Goal: Task Accomplishment & Management: Complete application form

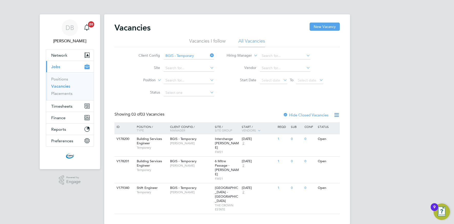
click at [209, 55] on icon at bounding box center [209, 55] width 0 height 7
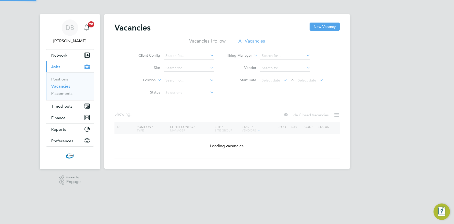
drag, startPoint x: 212, startPoint y: 55, endPoint x: 206, endPoint y: 57, distance: 6.3
click at [209, 55] on icon at bounding box center [209, 55] width 0 height 7
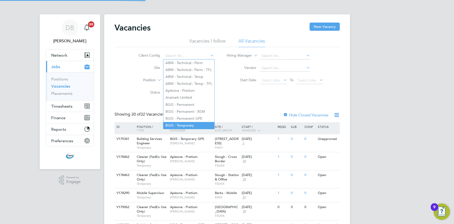
scroll to position [1, 0]
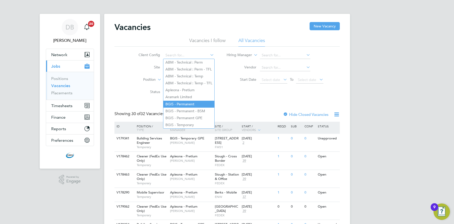
drag, startPoint x: 185, startPoint y: 102, endPoint x: 179, endPoint y: 102, distance: 6.4
click at [185, 102] on li "BGIS - Permanent" at bounding box center [188, 104] width 51 height 7
type input "BGIS - Permanent"
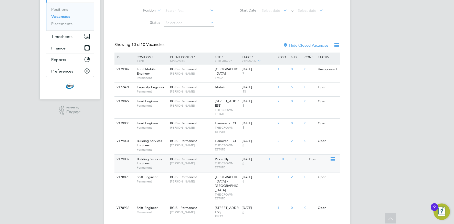
scroll to position [71, 0]
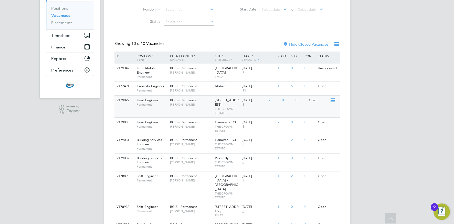
click at [175, 115] on div "V179029 Lead Engineer Permanent BGIS - Permanent Kyriacos Savva 10 New Burlingt…" at bounding box center [227, 106] width 225 height 22
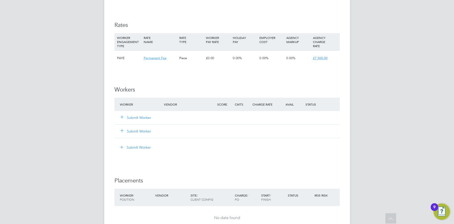
scroll to position [512, 0]
click at [145, 115] on button "Submit Worker" at bounding box center [136, 117] width 31 height 5
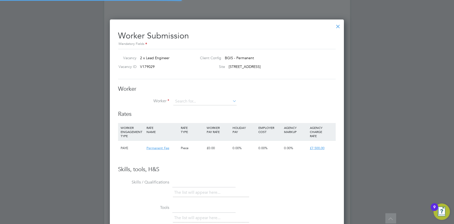
scroll to position [311, 234]
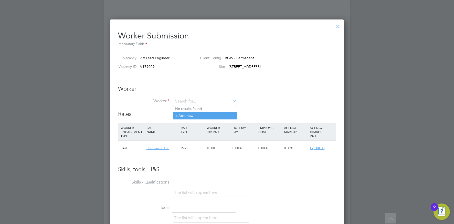
click at [193, 115] on li "+ Add new" at bounding box center [205, 115] width 64 height 7
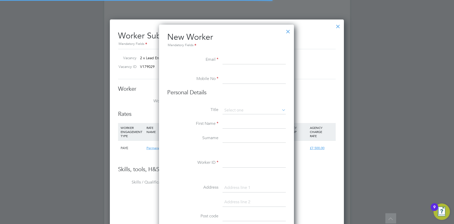
scroll to position [436, 136]
click at [243, 60] on input at bounding box center [254, 59] width 63 height 9
paste input "nicosstylianou@gmail.com"
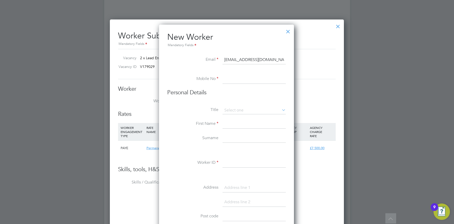
type input "nicosstylianou@gmail.com"
click at [227, 79] on input at bounding box center [254, 79] width 63 height 9
paste input "07540742129"
type input "07540742129"
click at [248, 111] on input at bounding box center [254, 111] width 63 height 8
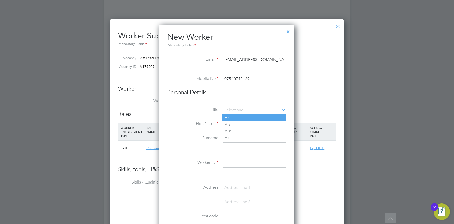
click at [240, 117] on li "Mr" at bounding box center [254, 117] width 64 height 7
type input "Mr"
click at [234, 125] on input at bounding box center [254, 123] width 63 height 9
type input "Nicos"
type input "Stylianou"
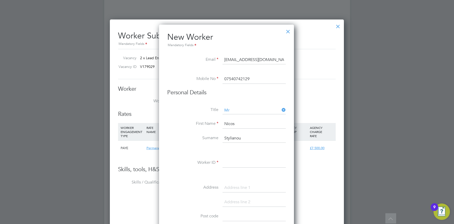
click at [230, 161] on input at bounding box center [254, 162] width 63 height 9
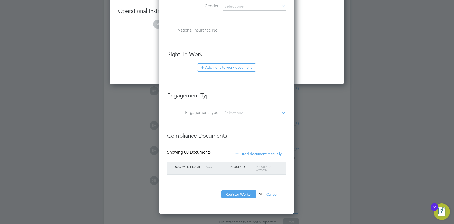
scroll to position [780, 0]
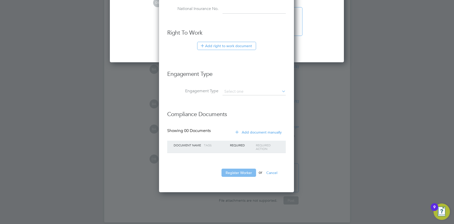
type input "NStyliano001"
click at [234, 172] on button "Register Worker" at bounding box center [239, 173] width 35 height 8
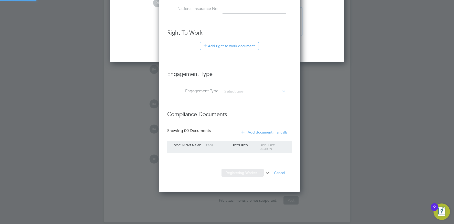
scroll to position [0, 0]
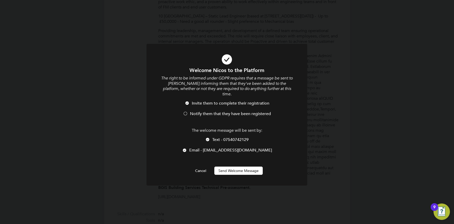
click at [235, 159] on div "Welcome Nicos to the Platform The right to be informed under GDPR requires that…" at bounding box center [226, 121] width 133 height 108
drag, startPoint x: 239, startPoint y: 163, endPoint x: 220, endPoint y: 158, distance: 19.5
click at [238, 167] on button "Send Welcome Message" at bounding box center [238, 171] width 48 height 8
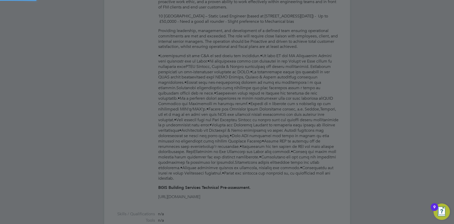
type input "Nicos Stylianou (NStyliano001)"
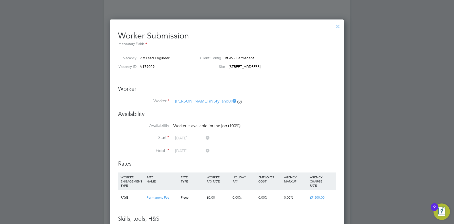
click at [232, 101] on icon at bounding box center [232, 100] width 0 height 7
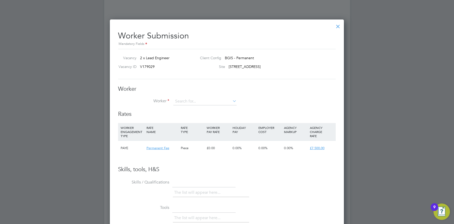
click at [232, 101] on icon at bounding box center [232, 100] width 0 height 7
click at [185, 117] on li "+ Add new" at bounding box center [205, 115] width 64 height 7
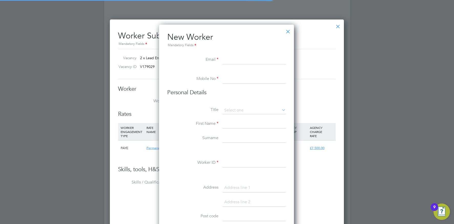
scroll to position [436, 136]
click at [287, 34] on div at bounding box center [288, 30] width 9 height 9
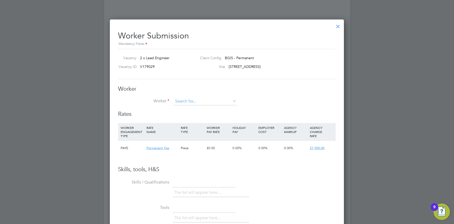
click at [189, 99] on input at bounding box center [204, 102] width 63 height 8
click at [193, 106] on li "Nicos Sty lianou (NStyliano001)" at bounding box center [205, 108] width 64 height 7
type input "Nicos Stylianou (NStyliano001)"
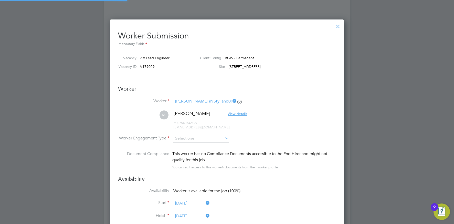
scroll to position [426, 234]
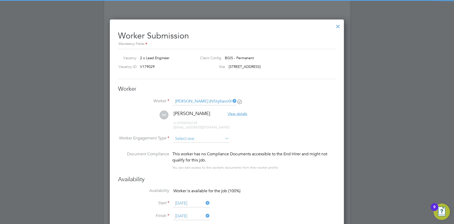
click at [205, 140] on input at bounding box center [201, 139] width 56 height 8
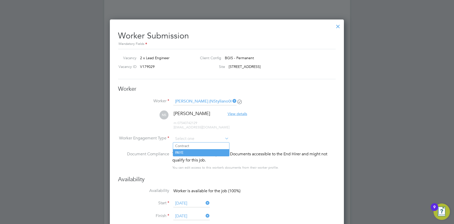
click at [192, 150] on li "PAYE" at bounding box center [201, 152] width 56 height 7
type input "PAYE"
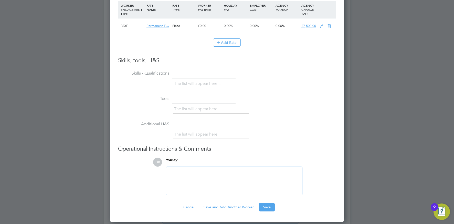
scroll to position [780, 0]
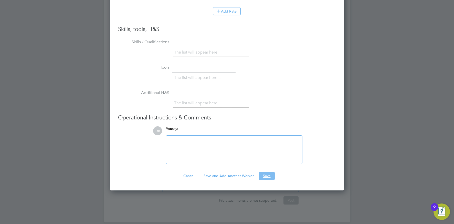
drag, startPoint x: 265, startPoint y: 175, endPoint x: 251, endPoint y: 169, distance: 15.3
click at [265, 175] on button "Save" at bounding box center [267, 176] width 16 height 8
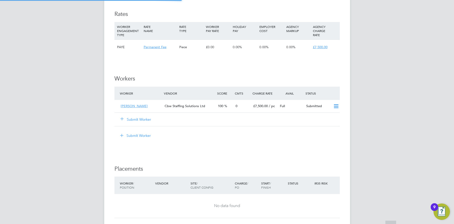
scroll to position [3, 3]
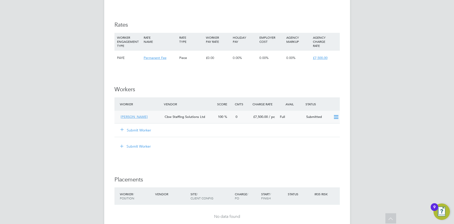
click at [172, 115] on span "Cbw Staffing Solutions Ltd" at bounding box center [185, 117] width 40 height 4
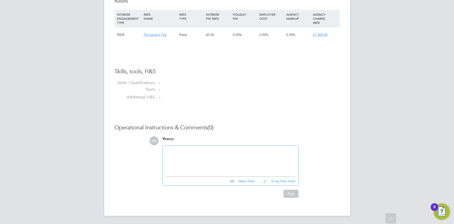
click at [251, 181] on input "file" at bounding box center [257, 180] width 77 height 7
type input "C:\fakepath\Nicos Stylianou - CBW Staffing Solutions CV.docx"
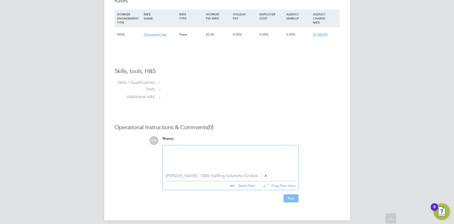
drag, startPoint x: 289, startPoint y: 199, endPoint x: 273, endPoint y: 197, distance: 16.2
click at [289, 199] on button "Post" at bounding box center [291, 198] width 15 height 8
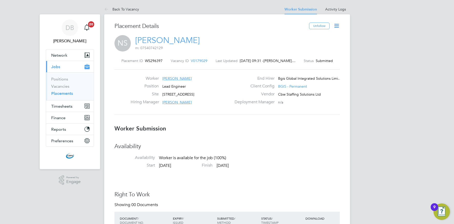
click at [173, 103] on span "Kyriacos Savva" at bounding box center [176, 102] width 29 height 5
click at [180, 102] on span "[PERSON_NAME]" at bounding box center [176, 102] width 29 height 5
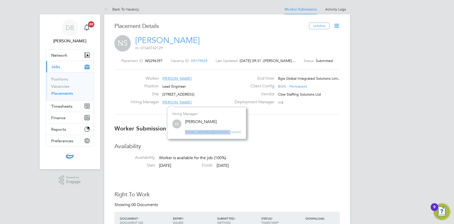
drag, startPoint x: 224, startPoint y: 132, endPoint x: 172, endPoint y: 132, distance: 52.5
click at [172, 132] on div "Hiring Manager: KS Kyriacos Savva - kyriacos.savva@bgis.com" at bounding box center [206, 123] width 79 height 32
copy span "kyriacos.savva@bgis.com"
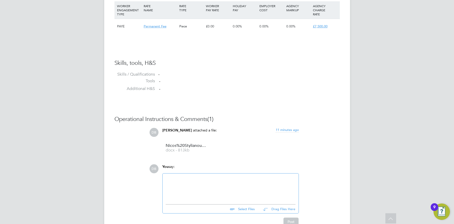
scroll to position [396, 0]
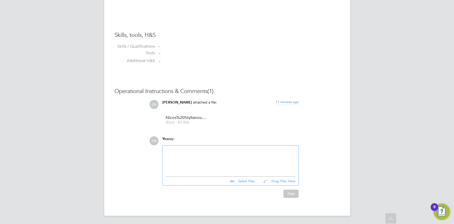
click at [248, 181] on input "file" at bounding box center [257, 180] width 77 height 7
type input "C:\fakepath\fwdcbwnicosstylianoutradecerts.zip"
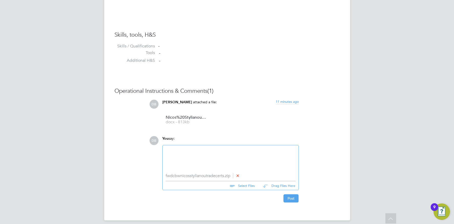
click at [202, 157] on div at bounding box center [231, 159] width 130 height 22
drag, startPoint x: 292, startPoint y: 200, endPoint x: 280, endPoint y: 202, distance: 12.0
click at [292, 200] on button "Post" at bounding box center [291, 198] width 15 height 8
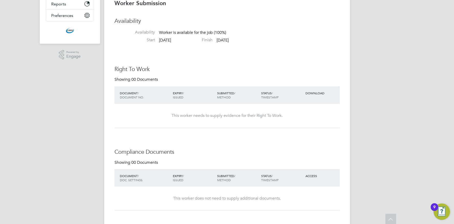
scroll to position [0, 0]
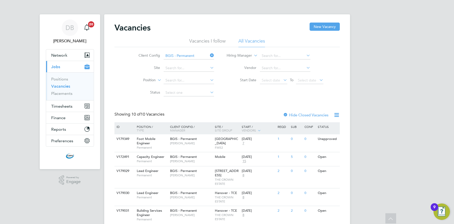
scroll to position [71, 0]
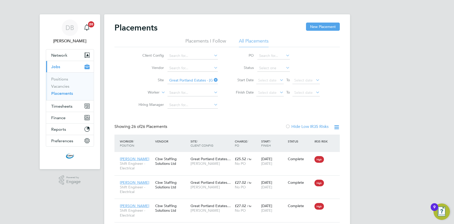
click at [213, 80] on icon at bounding box center [213, 79] width 0 height 7
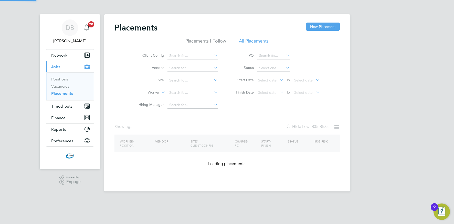
click at [213, 80] on icon at bounding box center [213, 79] width 0 height 7
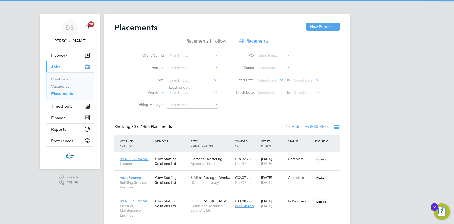
scroll to position [24, 36]
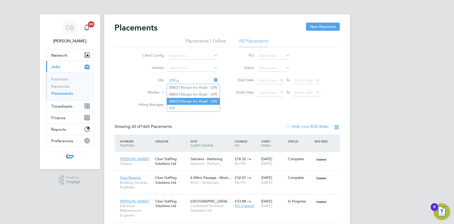
click at [182, 99] on li "200 /214 G rays Inn Road - GPE" at bounding box center [193, 101] width 53 height 7
type input "200/214 Grays Inn Road - GPE"
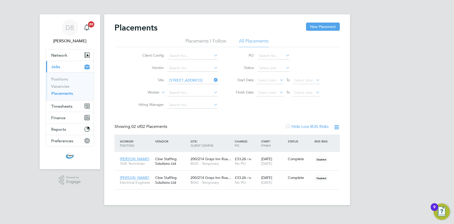
drag, startPoint x: 215, startPoint y: 78, endPoint x: 213, endPoint y: 79, distance: 3.0
click at [213, 78] on icon at bounding box center [213, 79] width 0 height 7
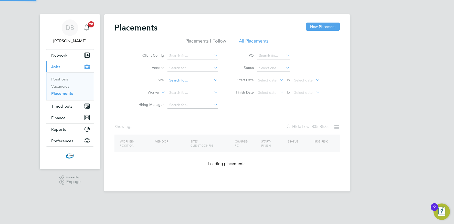
click at [199, 79] on input at bounding box center [193, 80] width 50 height 7
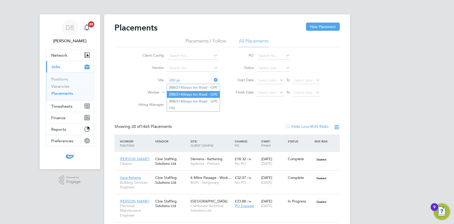
click at [192, 92] on li "200 /214 Gr ays Inn Road - GPE" at bounding box center [193, 94] width 53 height 7
type input "200/214 Grays Inn Road - GPE"
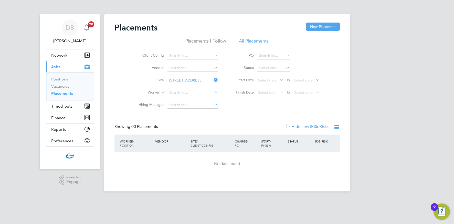
click at [213, 80] on icon at bounding box center [213, 79] width 0 height 7
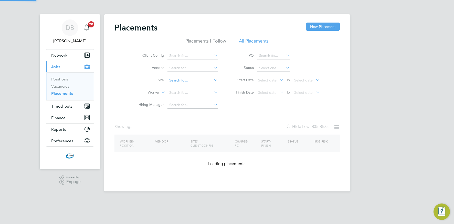
click at [207, 80] on input at bounding box center [193, 80] width 50 height 7
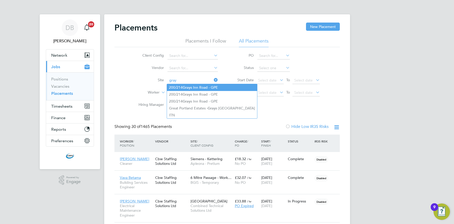
type input "200/214 Grays Inn Road - GPE"
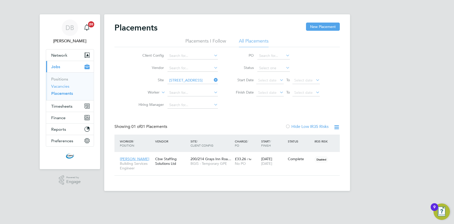
click at [64, 87] on link "Vacancies" at bounding box center [60, 86] width 18 height 5
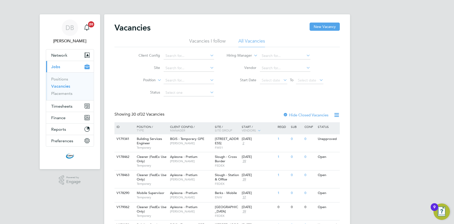
click at [209, 57] on icon at bounding box center [209, 55] width 0 height 7
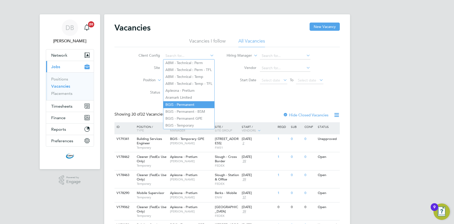
click at [181, 101] on li "BGIS - Permanent" at bounding box center [188, 104] width 51 height 7
type input "BGIS - Permanent"
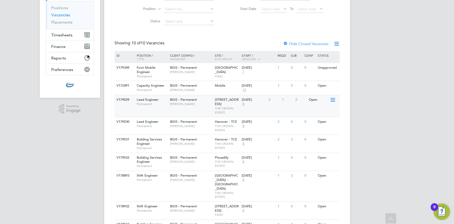
scroll to position [79, 0]
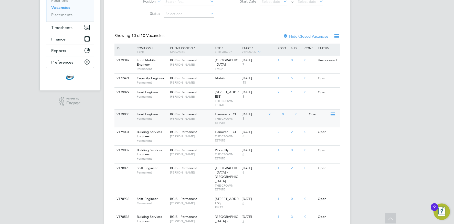
click at [170, 121] on span "Kyriacos Savva" at bounding box center [191, 119] width 42 height 4
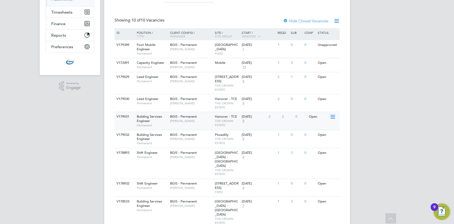
scroll to position [90, 0]
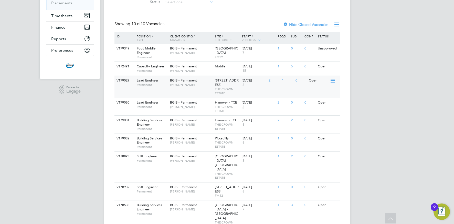
click at [169, 93] on div "V179029 Lead Engineer Permanent BGIS - Permanent Kyriacos Savva 10 New Burlingt…" at bounding box center [227, 87] width 225 height 22
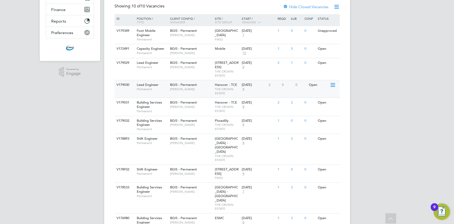
scroll to position [0, 0]
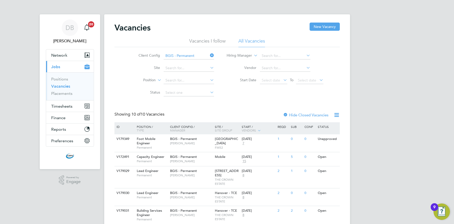
click at [209, 56] on icon at bounding box center [209, 55] width 0 height 7
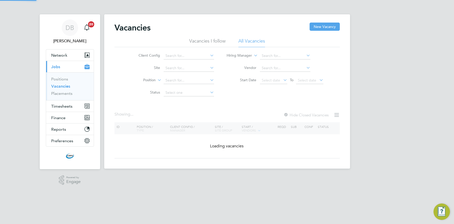
click at [209, 56] on icon at bounding box center [209, 55] width 0 height 7
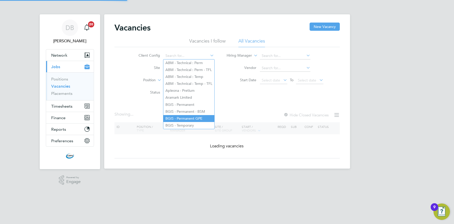
click at [189, 117] on li "BGIS - Permanent GPE" at bounding box center [188, 118] width 51 height 7
type input "BGIS - Permanent GPE"
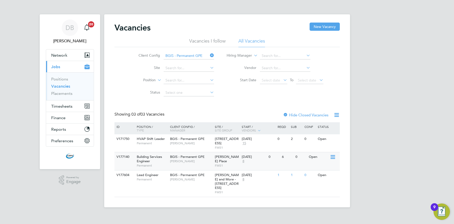
click at [191, 164] on div "BGIS - Permanent GPE Jasmin Padmore" at bounding box center [191, 158] width 45 height 13
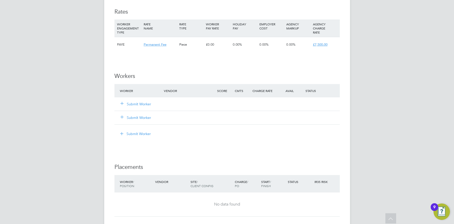
scroll to position [518, 0]
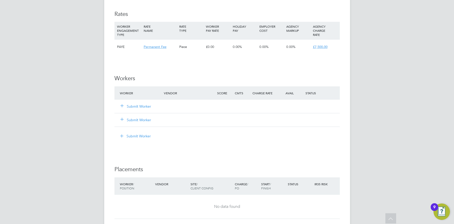
click at [134, 106] on button "Submit Worker" at bounding box center [136, 106] width 31 height 5
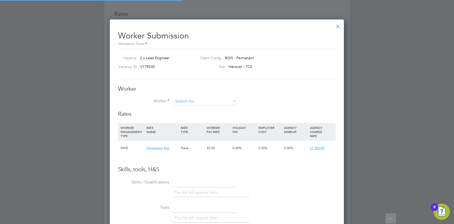
scroll to position [311, 234]
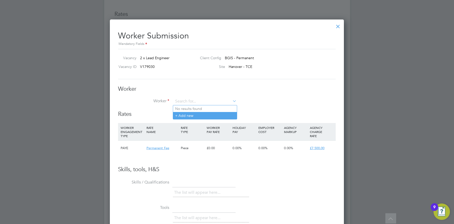
click at [181, 115] on li "+ Add new" at bounding box center [205, 115] width 64 height 7
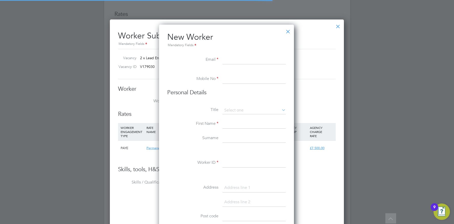
scroll to position [436, 136]
click at [249, 59] on input at bounding box center [254, 59] width 63 height 9
paste input "[EMAIL_ADDRESS][DOMAIN_NAME]"
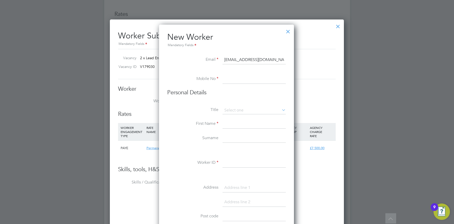
type input "[EMAIL_ADDRESS][DOMAIN_NAME]"
drag, startPoint x: 237, startPoint y: 80, endPoint x: 234, endPoint y: 81, distance: 2.9
click at [237, 80] on input at bounding box center [254, 79] width 63 height 9
paste input "+44 7579 026351"
click at [235, 79] on input "+44 7579 026351" at bounding box center [254, 79] width 63 height 9
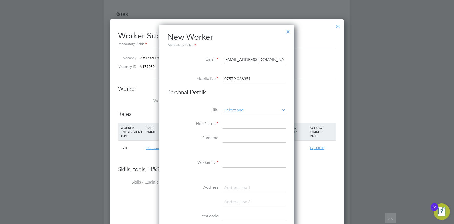
type input "07579 026351"
click at [239, 107] on input at bounding box center [254, 111] width 63 height 8
click at [232, 115] on li "Mr" at bounding box center [254, 117] width 64 height 7
type input "Mr"
click at [231, 123] on input at bounding box center [254, 123] width 63 height 9
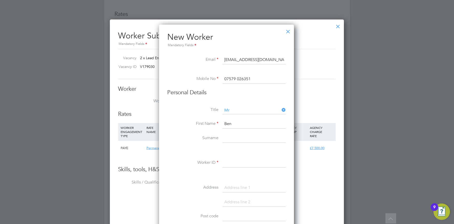
type input "Ben"
type input "Hanley"
click at [233, 162] on input at bounding box center [254, 162] width 63 height 9
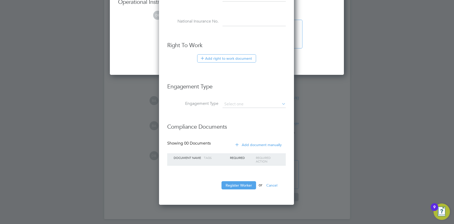
scroll to position [775, 0]
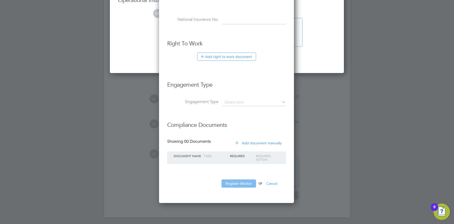
type input "BHanley001"
click at [240, 181] on button "Register Worker" at bounding box center [239, 183] width 35 height 8
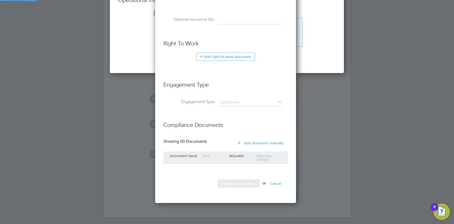
scroll to position [436, 143]
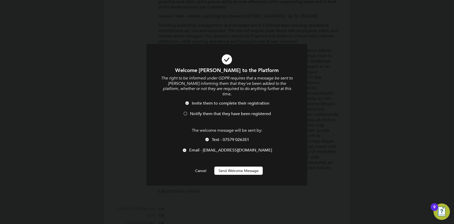
click at [235, 167] on button "Send Welcome Message" at bounding box center [238, 171] width 48 height 8
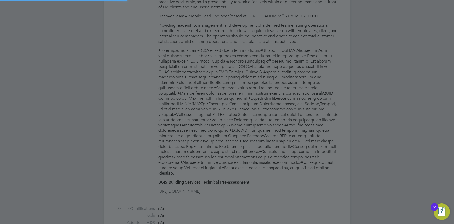
type input "[PERSON_NAME] (BHanley001)"
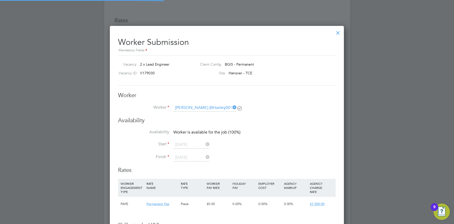
scroll to position [0, 0]
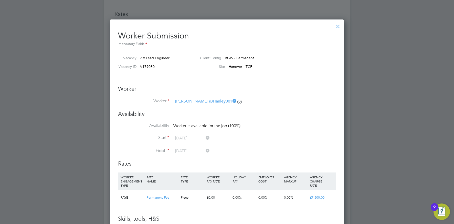
click at [232, 101] on icon at bounding box center [232, 100] width 0 height 7
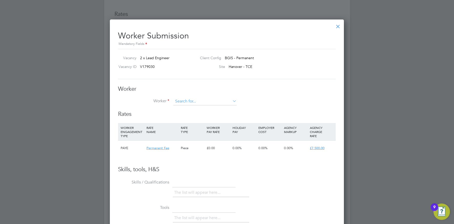
click at [211, 101] on input at bounding box center [204, 102] width 63 height 8
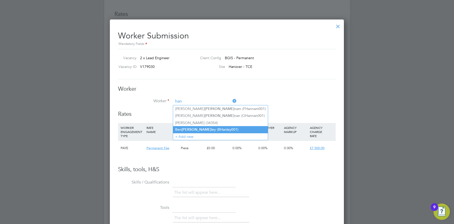
click at [198, 127] on li "Ben Han ley (BHanley001)" at bounding box center [220, 129] width 95 height 7
type input "[PERSON_NAME] (BHanley001)"
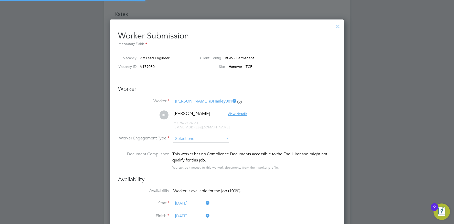
click at [188, 137] on input at bounding box center [201, 139] width 56 height 8
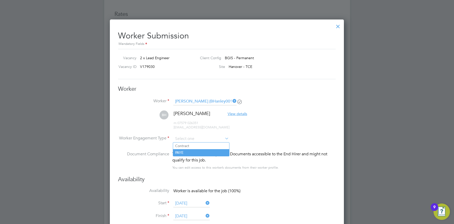
click at [187, 153] on li "PAYE" at bounding box center [201, 152] width 56 height 7
type input "PAYE"
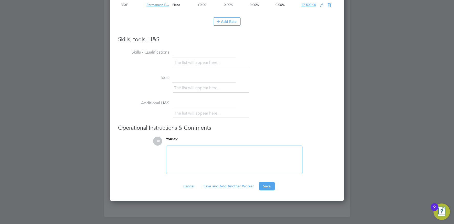
drag, startPoint x: 266, startPoint y: 184, endPoint x: 243, endPoint y: 178, distance: 23.2
click at [266, 184] on button "Save" at bounding box center [267, 186] width 16 height 8
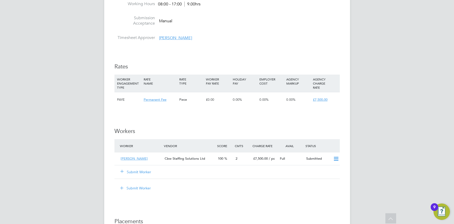
click at [135, 169] on button "Submit Worker" at bounding box center [136, 171] width 31 height 5
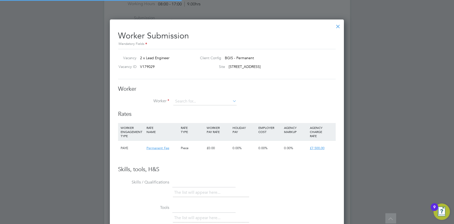
scroll to position [311, 234]
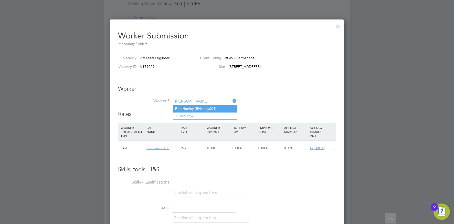
click at [199, 107] on li "[PERSON_NAME] nley (BHanley001)" at bounding box center [205, 108] width 64 height 7
type input "[PERSON_NAME] (BHanley001)"
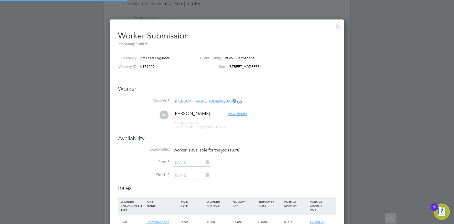
scroll to position [426, 234]
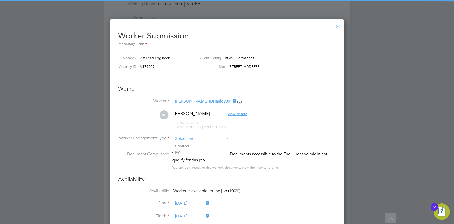
click at [194, 140] on input at bounding box center [201, 139] width 56 height 8
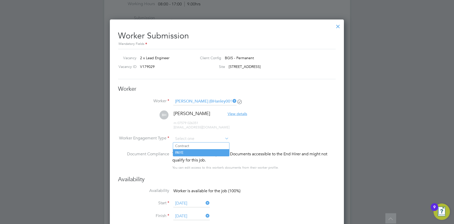
drag, startPoint x: 195, startPoint y: 151, endPoint x: 201, endPoint y: 150, distance: 5.7
click at [195, 151] on li "PAYE" at bounding box center [201, 152] width 56 height 7
type input "PAYE"
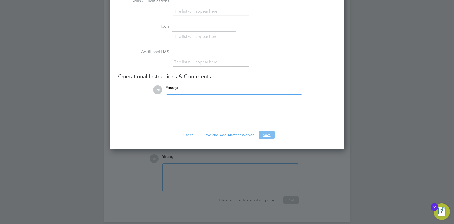
click at [273, 133] on button "Save" at bounding box center [267, 135] width 16 height 8
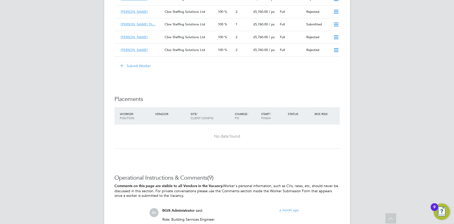
click at [142, 67] on button "Submit Worker" at bounding box center [136, 66] width 38 height 8
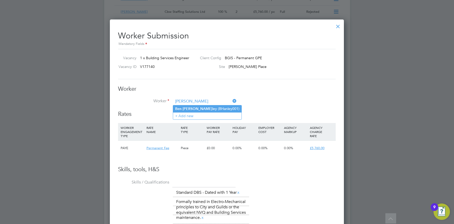
click at [189, 106] on li "[PERSON_NAME] [PERSON_NAME] (BHanley001)" at bounding box center [207, 108] width 68 height 7
type input "[PERSON_NAME] (BHanley001)"
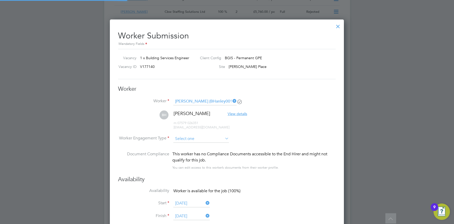
click at [193, 137] on input at bounding box center [201, 139] width 56 height 8
drag, startPoint x: 190, startPoint y: 151, endPoint x: 236, endPoint y: 141, distance: 47.5
click at [190, 151] on li "PAYE" at bounding box center [201, 152] width 56 height 7
type input "PAYE"
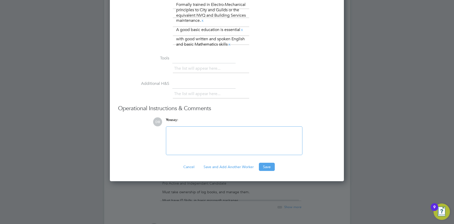
drag, startPoint x: 265, startPoint y: 166, endPoint x: 249, endPoint y: 164, distance: 16.2
click at [265, 166] on button "Save" at bounding box center [267, 167] width 16 height 8
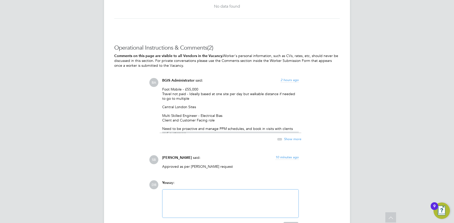
scroll to position [799, 0]
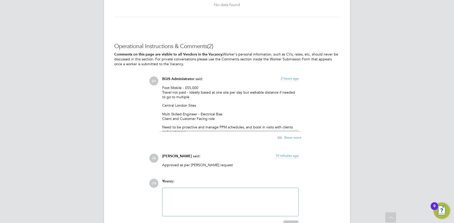
click at [293, 137] on span "Show more" at bounding box center [292, 137] width 17 height 4
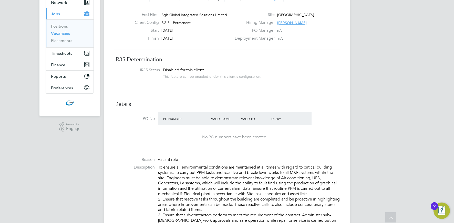
scroll to position [0, 0]
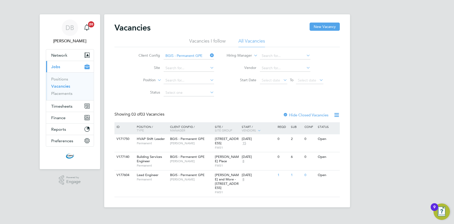
click at [209, 56] on icon at bounding box center [209, 55] width 0 height 7
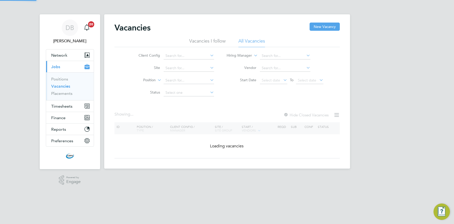
click at [209, 55] on icon at bounding box center [209, 55] width 0 height 7
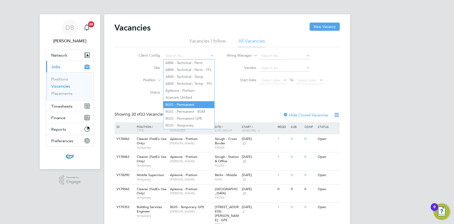
click at [178, 103] on li "BGIS - Permanent" at bounding box center [188, 104] width 51 height 7
type input "BGIS - Permanent"
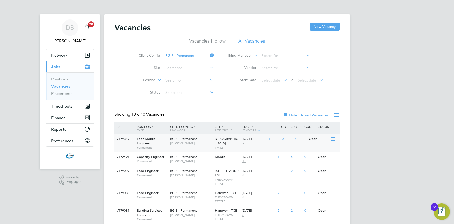
click at [201, 142] on span "[PERSON_NAME]" at bounding box center [191, 143] width 42 height 4
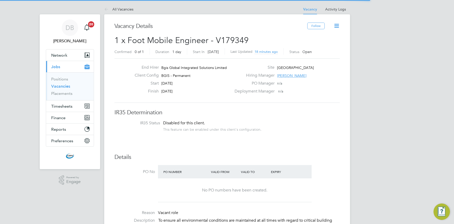
scroll to position [15, 36]
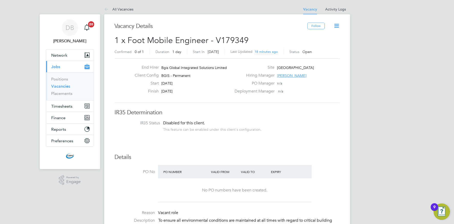
click at [285, 75] on span "[PERSON_NAME]" at bounding box center [291, 75] width 29 height 5
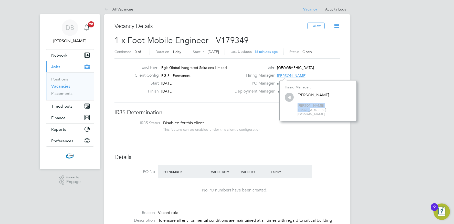
drag, startPoint x: 332, startPoint y: 105, endPoint x: 300, endPoint y: 107, distance: 32.3
click at [298, 106] on span "hamza.idris@bgis.com" at bounding box center [325, 110] width 54 height 13
copy span "hamza.idris@bgis.com"
click at [64, 86] on link "Vacancies" at bounding box center [60, 86] width 19 height 5
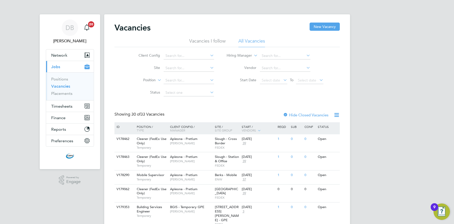
click at [209, 56] on icon at bounding box center [209, 55] width 0 height 7
drag, startPoint x: 63, startPoint y: 104, endPoint x: 72, endPoint y: 105, distance: 9.2
click at [63, 104] on span "Timesheets" at bounding box center [61, 106] width 21 height 5
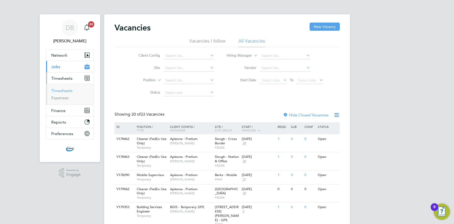
click at [65, 92] on link "Timesheets" at bounding box center [61, 90] width 21 height 5
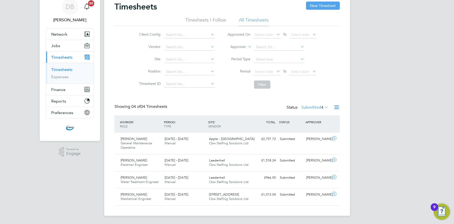
scroll to position [21, 0]
drag, startPoint x: 327, startPoint y: 5, endPoint x: 322, endPoint y: 8, distance: 6.4
click at [327, 5] on button "New Timesheet" at bounding box center [323, 6] width 34 height 8
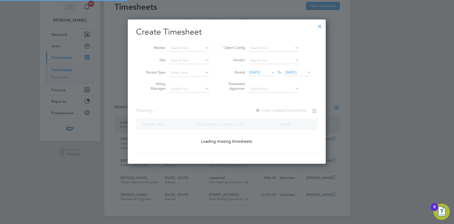
scroll to position [525, 198]
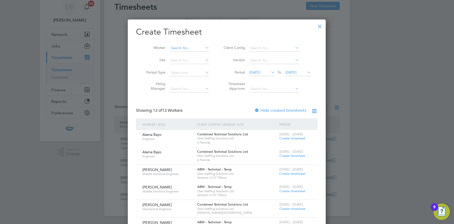
click at [184, 49] on input at bounding box center [189, 48] width 40 height 7
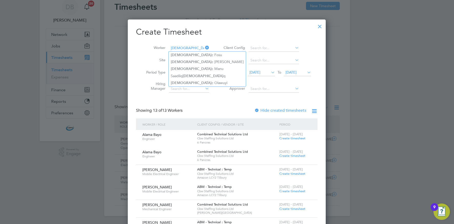
drag, startPoint x: 182, startPoint y: 68, endPoint x: 228, endPoint y: 86, distance: 49.4
click at [182, 68] on li "Isaa c Manu" at bounding box center [207, 68] width 77 height 7
type input "Isaac Manu"
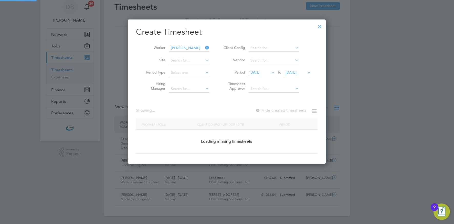
scroll to position [145, 198]
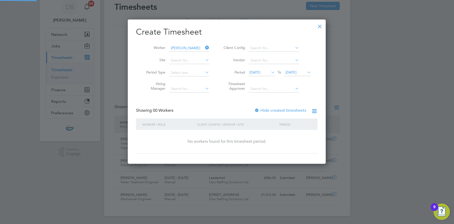
click at [263, 111] on label "Hide created timesheets" at bounding box center [280, 110] width 52 height 5
click at [297, 73] on span "21 Aug 2025" at bounding box center [291, 72] width 11 height 5
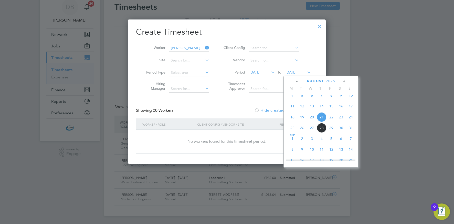
click at [332, 109] on span "15" at bounding box center [332, 106] width 10 height 10
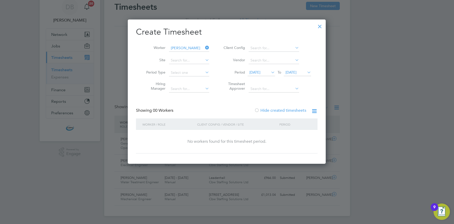
click at [296, 73] on span "15 Aug 2025" at bounding box center [291, 72] width 11 height 5
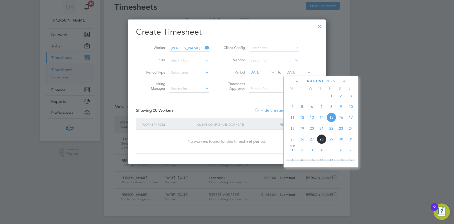
click at [333, 131] on span "22" at bounding box center [332, 128] width 10 height 10
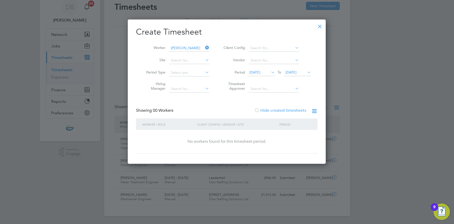
click at [320, 27] on div at bounding box center [319, 24] width 9 height 9
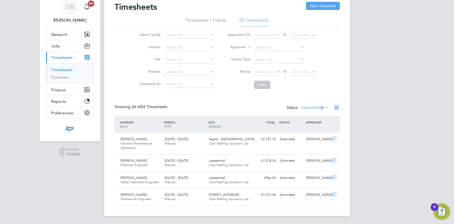
click at [314, 108] on label "Submitted 4" at bounding box center [315, 107] width 27 height 5
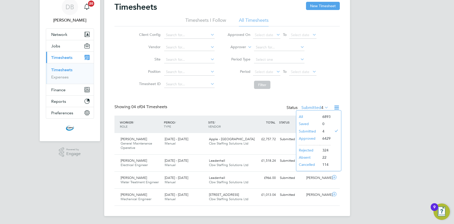
click at [311, 97] on div "Timesheets New Timesheet Timesheets I Follow All Timesheets Client Config Vendo…" at bounding box center [227, 104] width 225 height 204
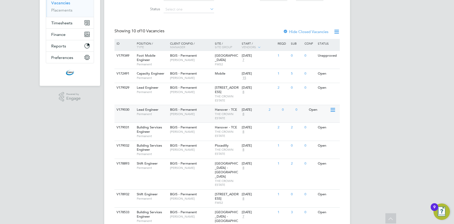
scroll to position [83, 0]
click at [169, 56] on div "BGIS - Permanent Hamza Idris" at bounding box center [191, 57] width 45 height 13
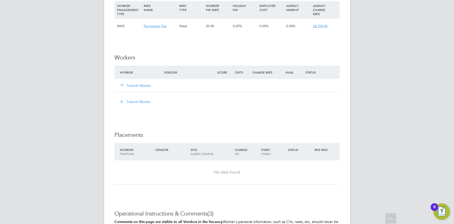
scroll to position [629, 0]
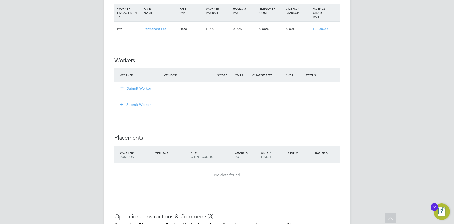
drag, startPoint x: 141, startPoint y: 86, endPoint x: 145, endPoint y: 87, distance: 3.4
click at [141, 86] on button "Submit Worker" at bounding box center [136, 88] width 31 height 5
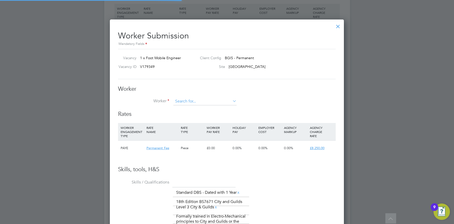
scroll to position [0, 0]
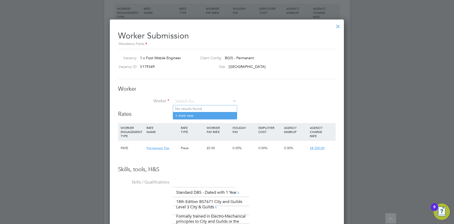
click at [187, 115] on li "+ Add new" at bounding box center [205, 115] width 64 height 7
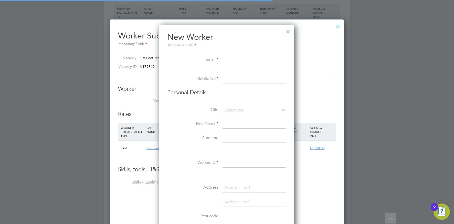
scroll to position [436, 136]
paste input "[EMAIL_ADDRESS][DOMAIN_NAME]"
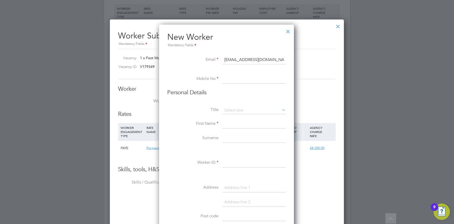
type input "[EMAIL_ADDRESS][DOMAIN_NAME]"
click at [234, 82] on input at bounding box center [254, 79] width 63 height 9
paste input "07957466776"
type input "07957466776"
click at [244, 108] on input at bounding box center [254, 111] width 63 height 8
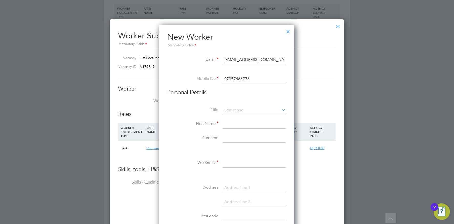
drag, startPoint x: 233, startPoint y: 119, endPoint x: 231, endPoint y: 121, distance: 3.1
click at [233, 119] on li "Mr" at bounding box center [254, 117] width 64 height 7
type input "Mr"
click at [233, 128] on input at bounding box center [254, 123] width 63 height 9
type input "Callum"
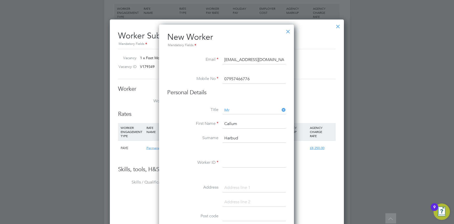
type input "Harbud"
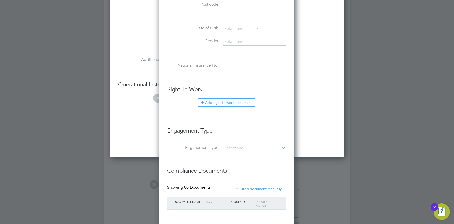
scroll to position [872, 0]
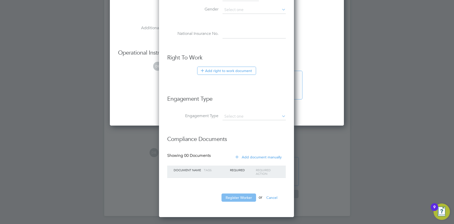
type input "CHarbud001"
click at [228, 199] on button "Register Worker" at bounding box center [239, 197] width 35 height 8
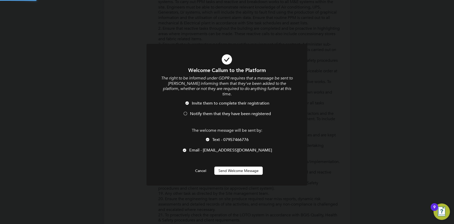
scroll to position [0, 0]
click at [243, 167] on button "Send Welcome Message" at bounding box center [238, 171] width 48 height 8
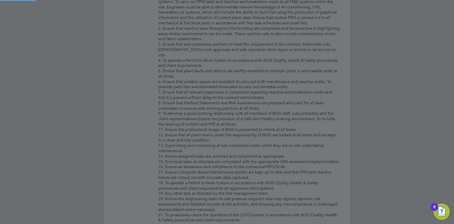
scroll to position [436, 136]
type input "Callum Harbud (CHarbud001)"
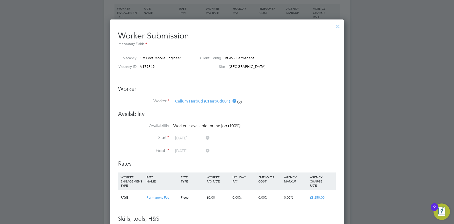
click at [232, 100] on icon at bounding box center [232, 100] width 0 height 7
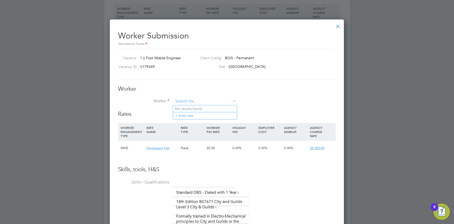
click at [214, 102] on input at bounding box center [204, 102] width 63 height 8
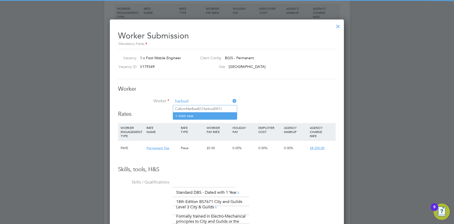
drag, startPoint x: 203, startPoint y: 108, endPoint x: 191, endPoint y: 112, distance: 13.1
click at [203, 108] on li "Callum Harbud (CHarbud001)" at bounding box center [205, 108] width 64 height 7
type input "Callum Harbud (CHarbud001)"
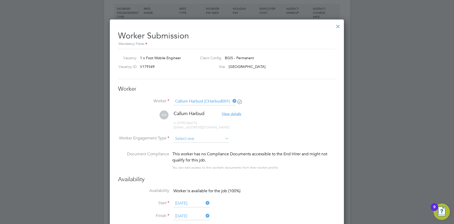
click at [192, 137] on input at bounding box center [201, 139] width 56 height 8
drag, startPoint x: 193, startPoint y: 150, endPoint x: 182, endPoint y: 149, distance: 10.4
click at [192, 150] on li "PAYE" at bounding box center [201, 152] width 56 height 7
type input "PAYE"
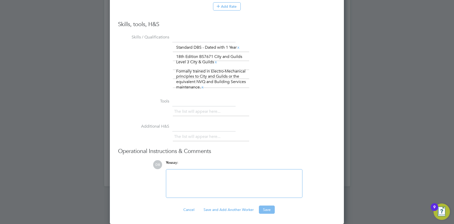
click at [272, 211] on button "Save" at bounding box center [267, 209] width 16 height 8
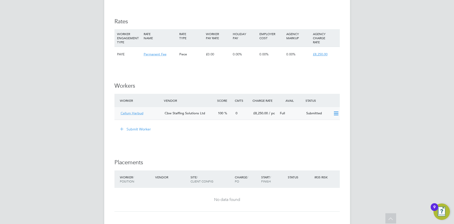
click at [196, 113] on span "Cbw Staffing Solutions Ltd" at bounding box center [185, 113] width 40 height 4
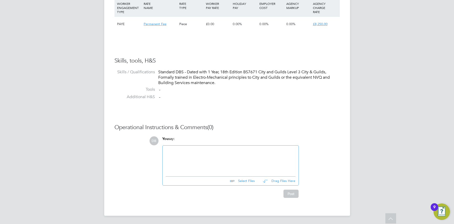
click at [245, 180] on input "file" at bounding box center [257, 180] width 77 height 7
type input "C:\fakepath\AM2 Assessment certificate.pdf"
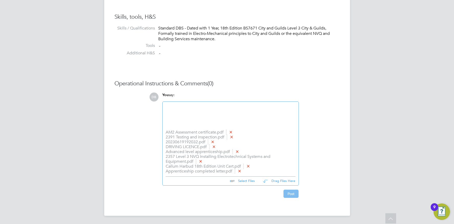
click at [286, 193] on button "Post" at bounding box center [291, 194] width 15 height 8
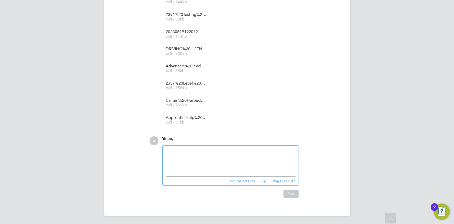
click at [245, 180] on input "file" at bounding box center [257, 180] width 77 height 7
type input "C:\fakepath\Callum Harbud - CBW Staffing Solutions CV (7).docx"
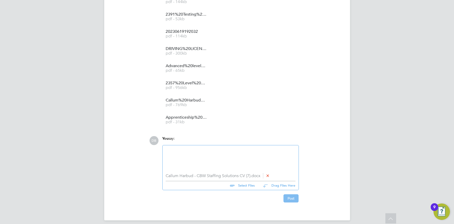
click at [292, 197] on button "Post" at bounding box center [291, 198] width 15 height 8
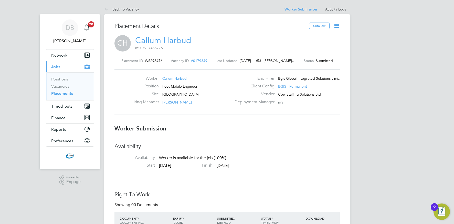
click at [128, 9] on link "Back To Vacancy" at bounding box center [121, 9] width 35 height 5
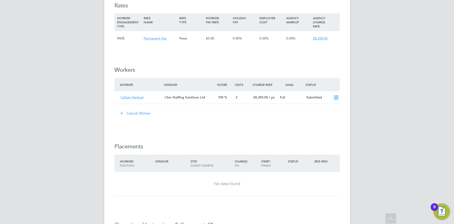
scroll to position [595, 0]
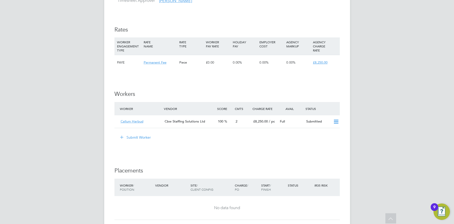
click at [136, 138] on button "Submit Worker" at bounding box center [136, 137] width 38 height 8
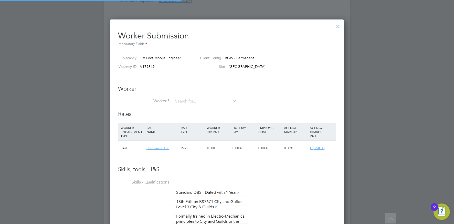
scroll to position [350, 234]
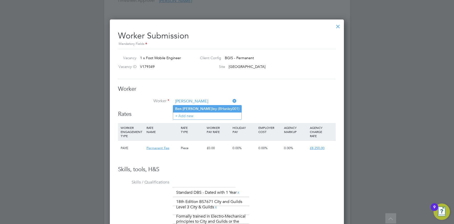
click at [185, 109] on b "[PERSON_NAME]" at bounding box center [198, 109] width 30 height 4
type input "[PERSON_NAME] (BHanley001)"
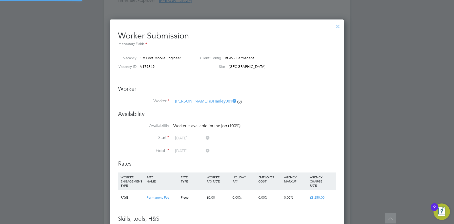
scroll to position [456, 234]
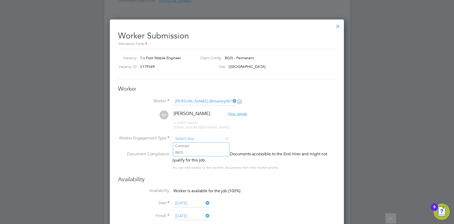
click at [210, 139] on input at bounding box center [201, 139] width 56 height 8
click at [198, 150] on li "PAYE" at bounding box center [201, 152] width 56 height 7
type input "PAYE"
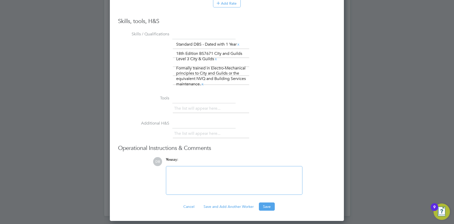
drag, startPoint x: 270, startPoint y: 205, endPoint x: 262, endPoint y: 202, distance: 7.9
click at [270, 205] on button "Save" at bounding box center [267, 206] width 16 height 8
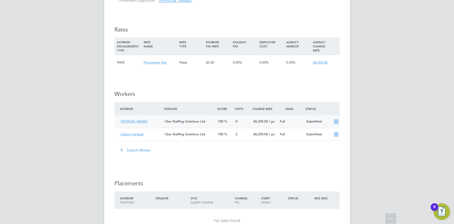
click at [195, 122] on span "Cbw Staffing Solutions Ltd" at bounding box center [185, 121] width 40 height 4
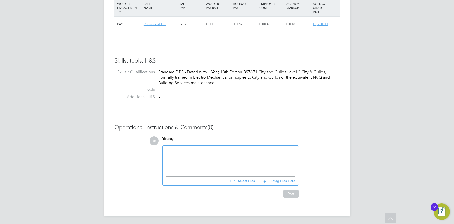
click at [245, 181] on input "file" at bounding box center [257, 180] width 77 height 7
type input "C:\fakepath\Adobe Scan [DATE] (1).pdf"
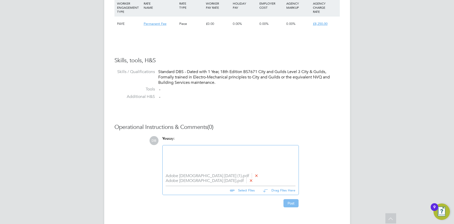
drag, startPoint x: 289, startPoint y: 202, endPoint x: 286, endPoint y: 201, distance: 3.4
click at [289, 202] on button "Post" at bounding box center [291, 203] width 15 height 8
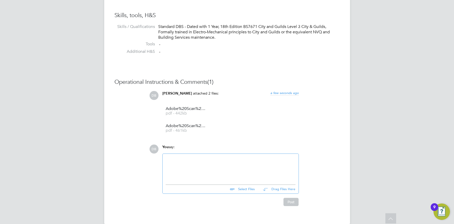
scroll to position [424, 0]
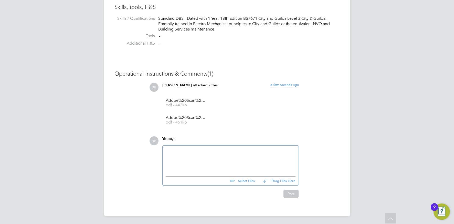
click at [246, 181] on input "file" at bounding box center [257, 180] width 77 height 7
type input "C:\fakepath\[PERSON_NAME] - CBW Staffing Solutions CV.docx"
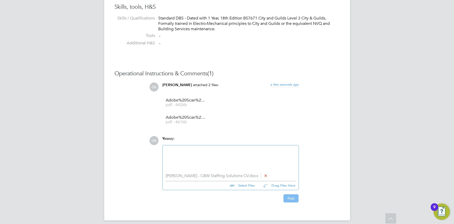
click at [288, 198] on button "Post" at bounding box center [291, 198] width 15 height 8
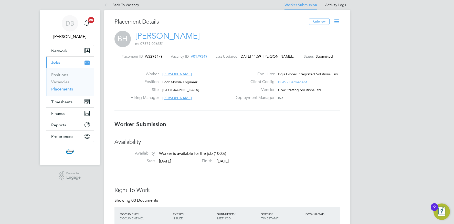
scroll to position [5, 0]
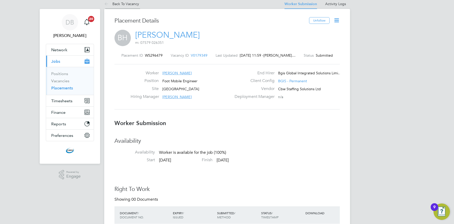
click at [119, 4] on link "Back To Vacancy" at bounding box center [121, 4] width 35 height 5
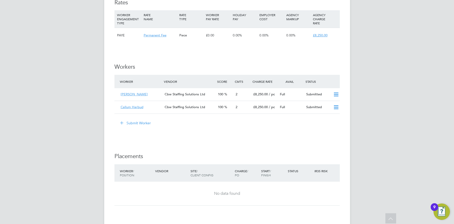
scroll to position [621, 0]
